Goal: Information Seeking & Learning: Learn about a topic

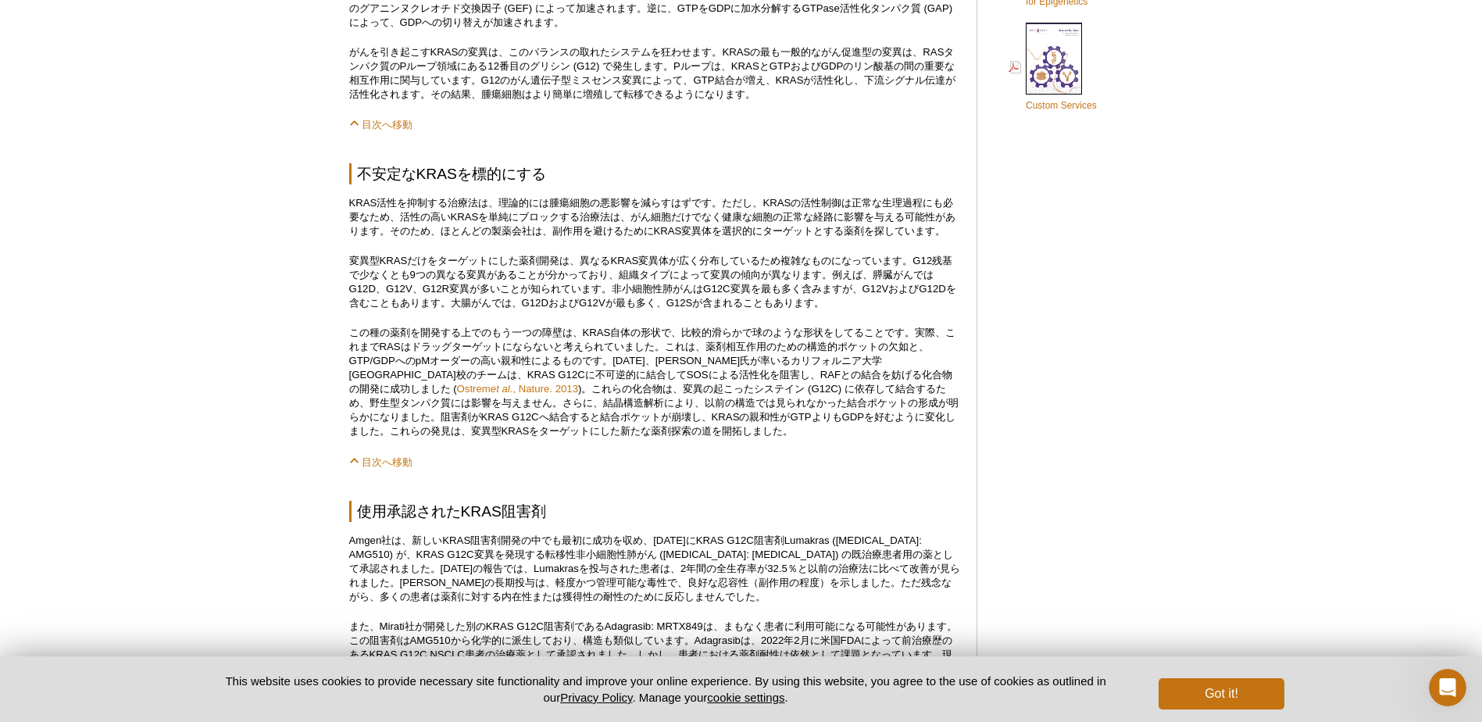
scroll to position [914, 0]
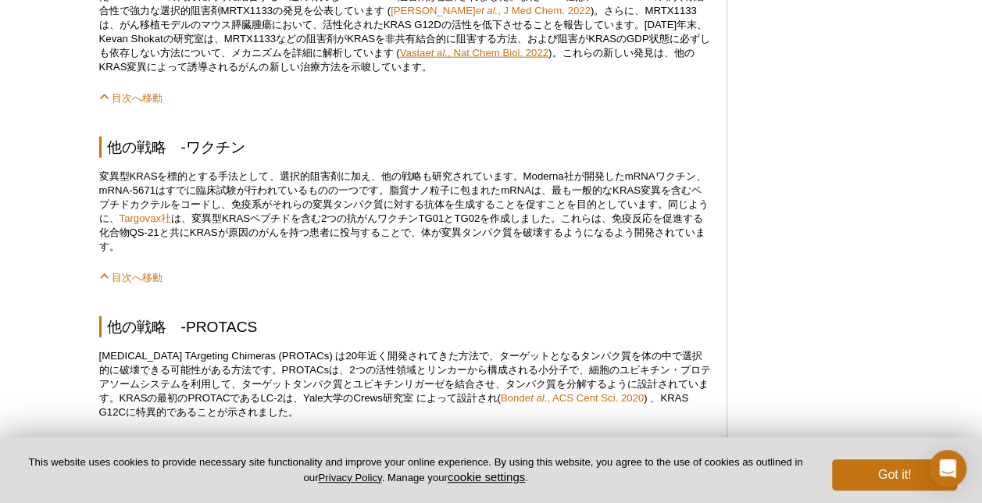
scroll to position [1953, 0]
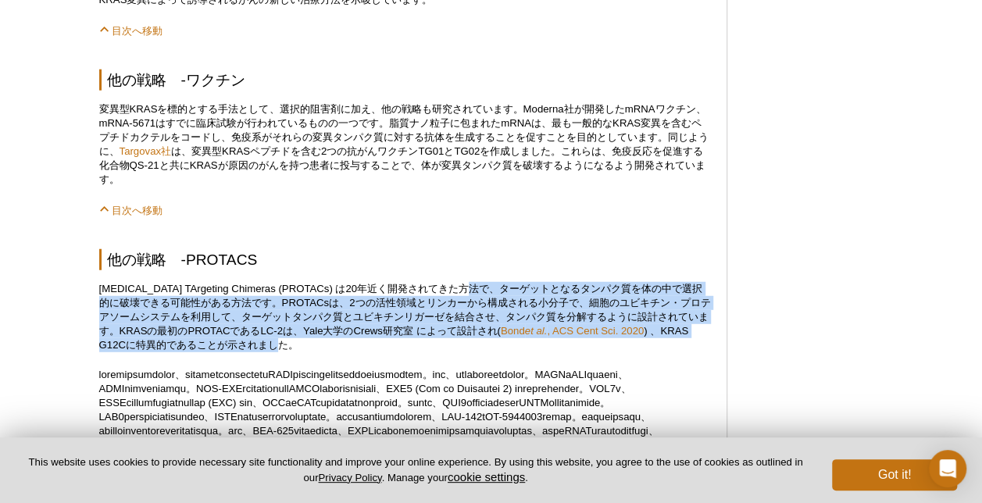
drag, startPoint x: 474, startPoint y: 298, endPoint x: 281, endPoint y: 358, distance: 201.9
click at [281, 352] on p "PROteolysis TArgeting Chimeras (PROTACs) は20年近く開発されてきた方法で、ターゲットとなるタンパク質を体の中で選択的…" at bounding box center [405, 317] width 612 height 70
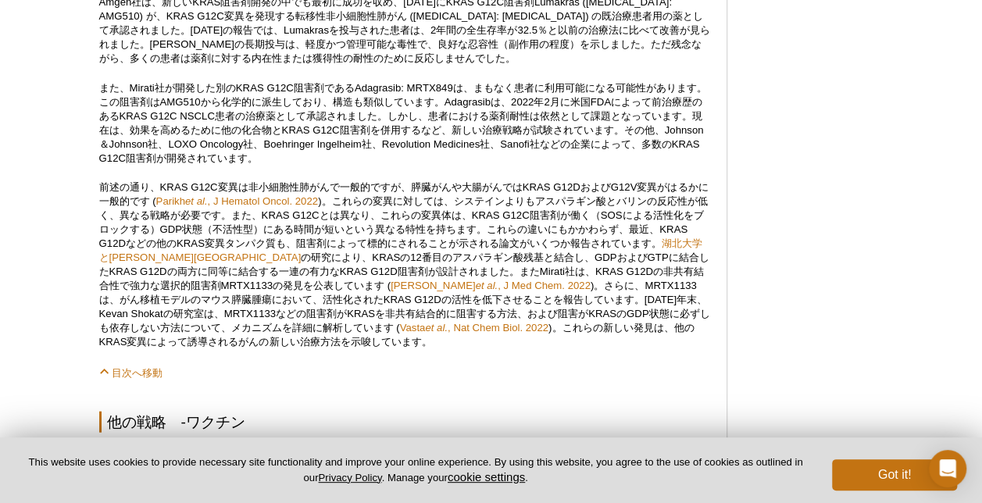
scroll to position [1641, 0]
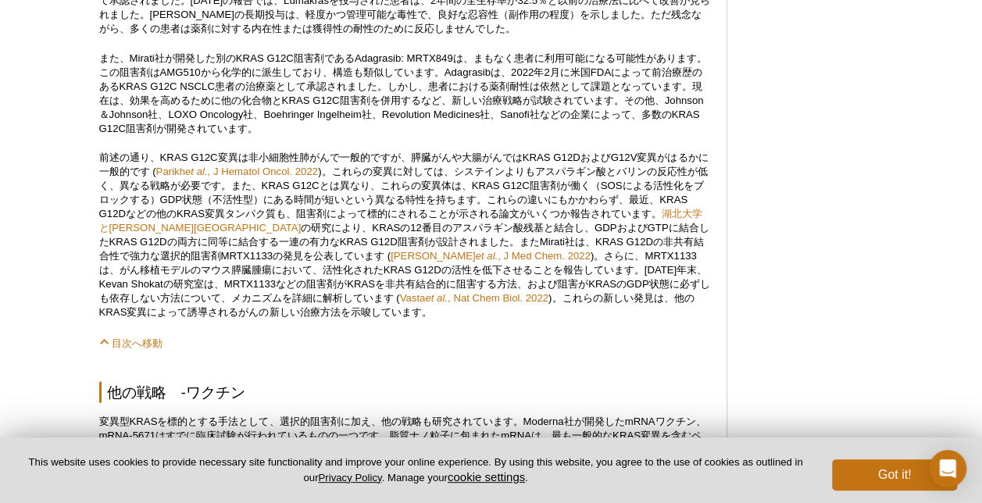
drag, startPoint x: 5, startPoint y: 209, endPoint x: 14, endPoint y: 217, distance: 12.2
click at [5, 210] on div "Active Motif Logo Enabling Epigenetics Research 0 Search Skip to content Active…" at bounding box center [491, 279] width 982 height 3792
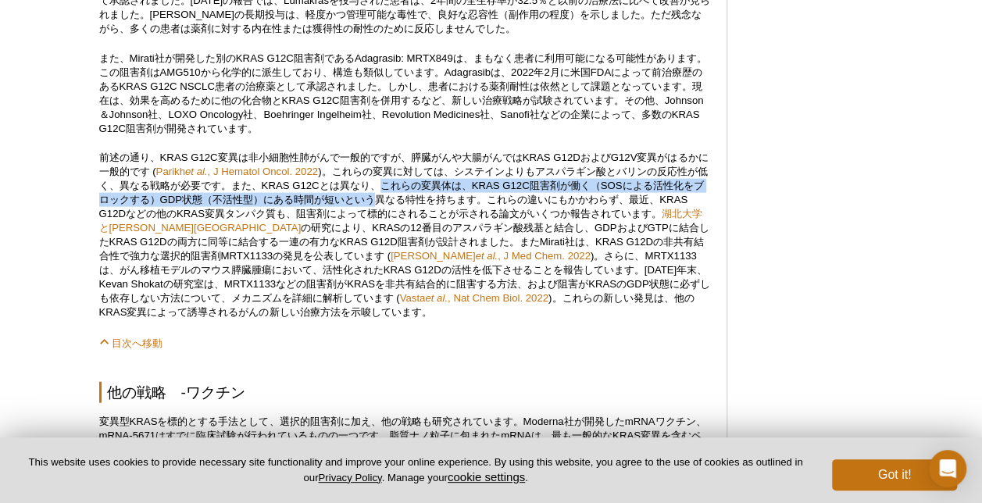
drag, startPoint x: 404, startPoint y: 205, endPoint x: 403, endPoint y: 212, distance: 7.9
click at [403, 212] on p "前述の通り、KRAS G12C変異は非小細胞性肺がんで一般的ですが、膵臓がんや大腸がんではKRAS G12DおよびG12V変異がはるかに一般的です ( Par…" at bounding box center [405, 235] width 612 height 169
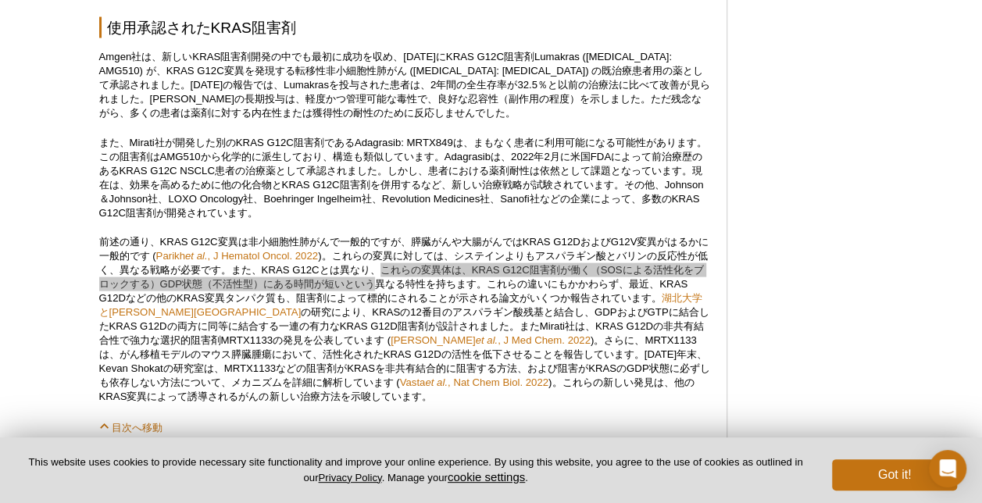
scroll to position [1562, 0]
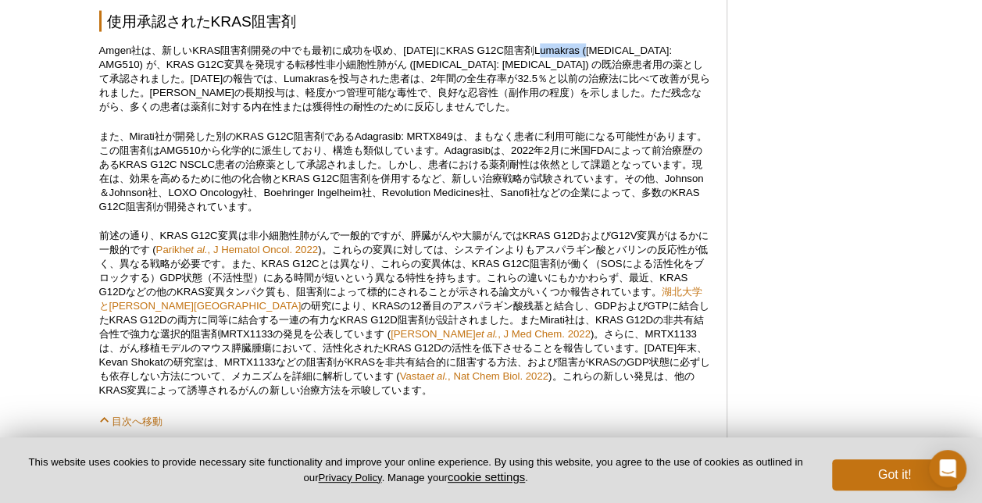
drag, startPoint x: 553, startPoint y: 66, endPoint x: 603, endPoint y: 70, distance: 50.2
click at [603, 70] on p "Amgen社は、新しいKRAS阻害剤開発の中でも最初に成功を収め、[DATE]にKRAS G12C阻害剤Lumakras ([MEDICAL_DATA]: A…" at bounding box center [405, 79] width 612 height 70
copy p "Lumakras"
